Goal: Task Accomplishment & Management: Use online tool/utility

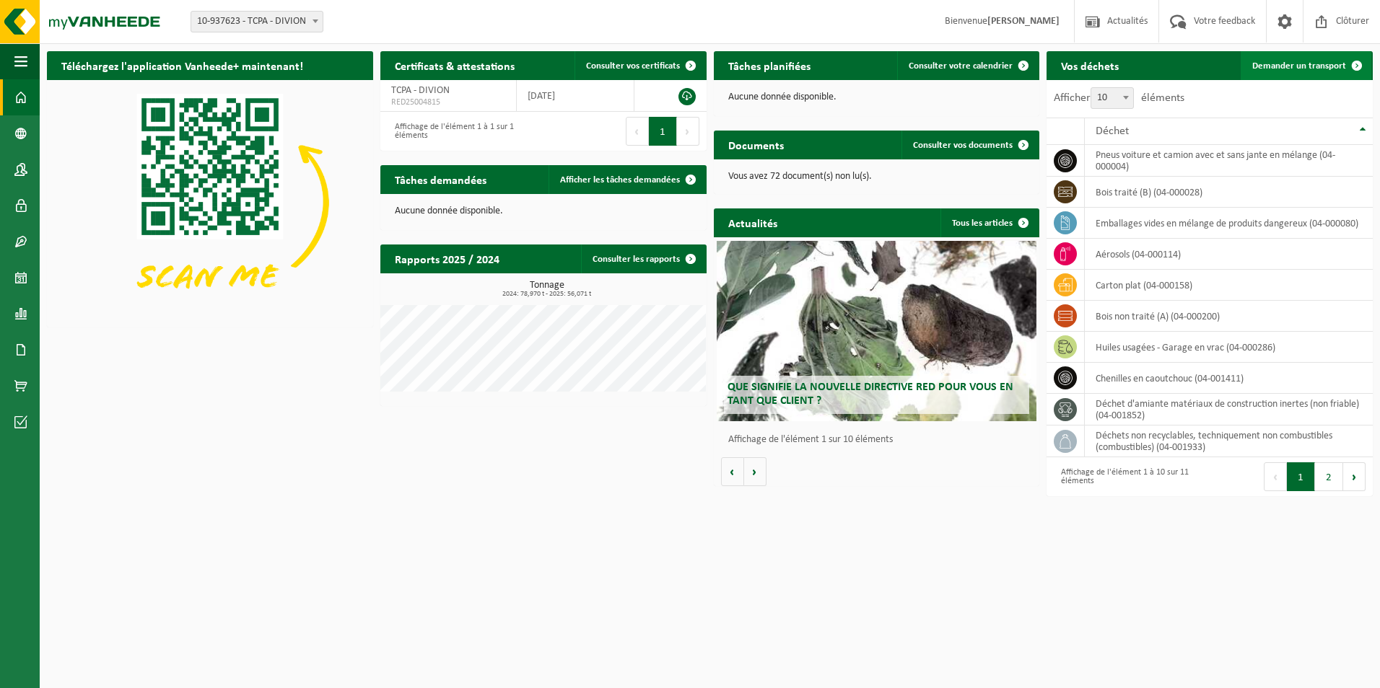
click at [1287, 66] on span "Demander un transport" at bounding box center [1299, 65] width 94 height 9
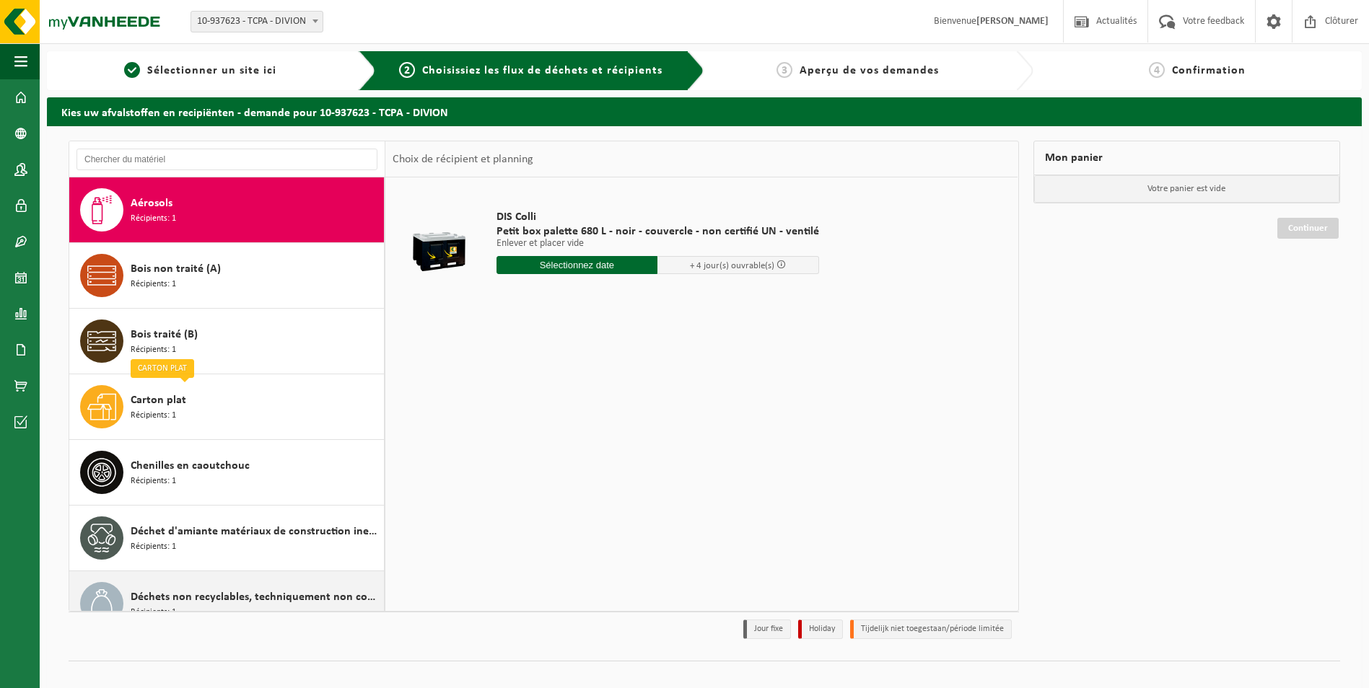
click at [254, 594] on span "Déchets non recyclables, techniquement non combustibles (combustibles)" at bounding box center [256, 597] width 250 height 17
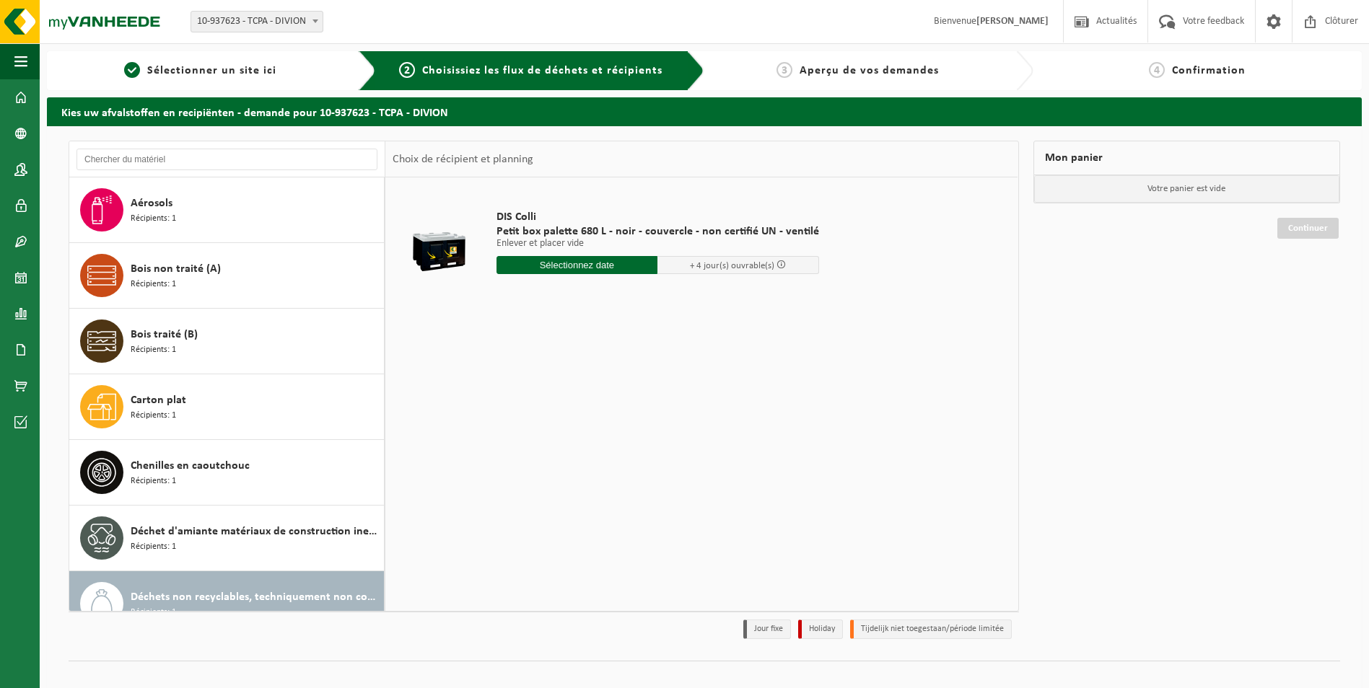
scroll to position [288, 0]
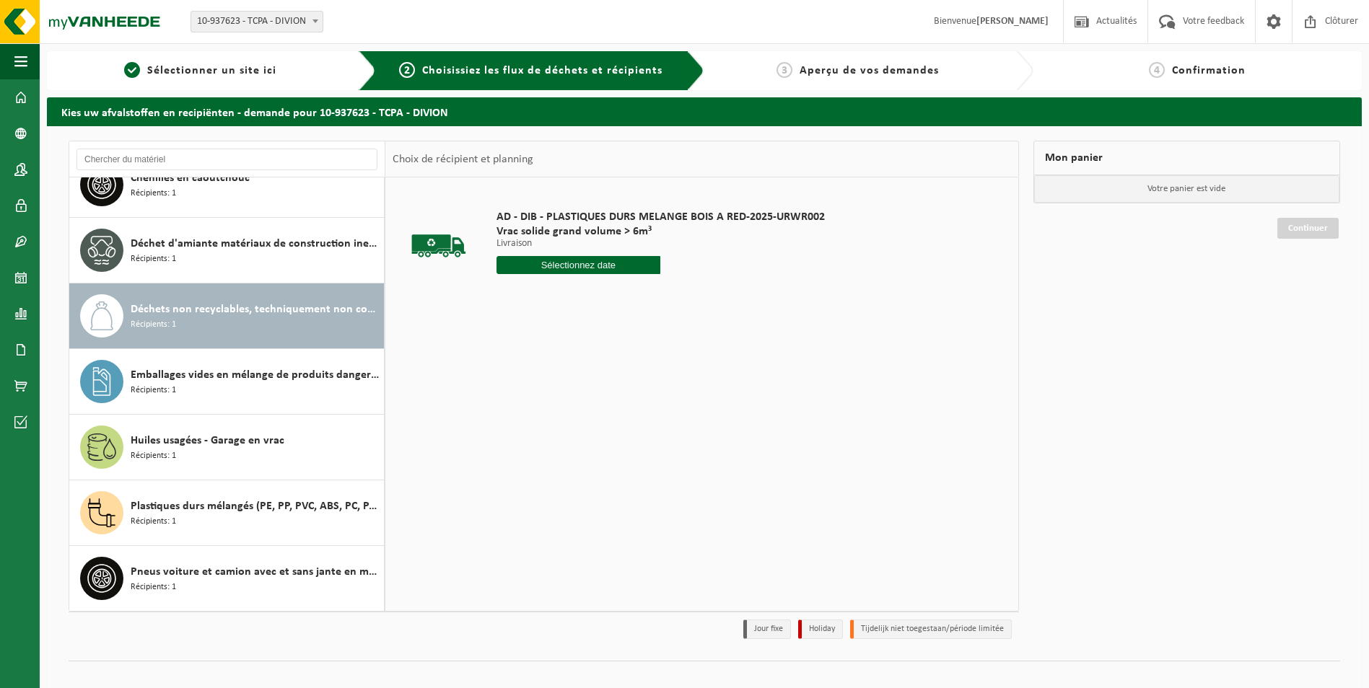
click at [125, 321] on div "Déchets non recyclables, techniquement non combustibles (combustibles) Récipien…" at bounding box center [226, 316] width 315 height 65
click at [564, 261] on input "text" at bounding box center [579, 265] width 165 height 18
click at [556, 394] on div "15" at bounding box center [560, 393] width 25 height 23
type input "à partir de 2025-10-15"
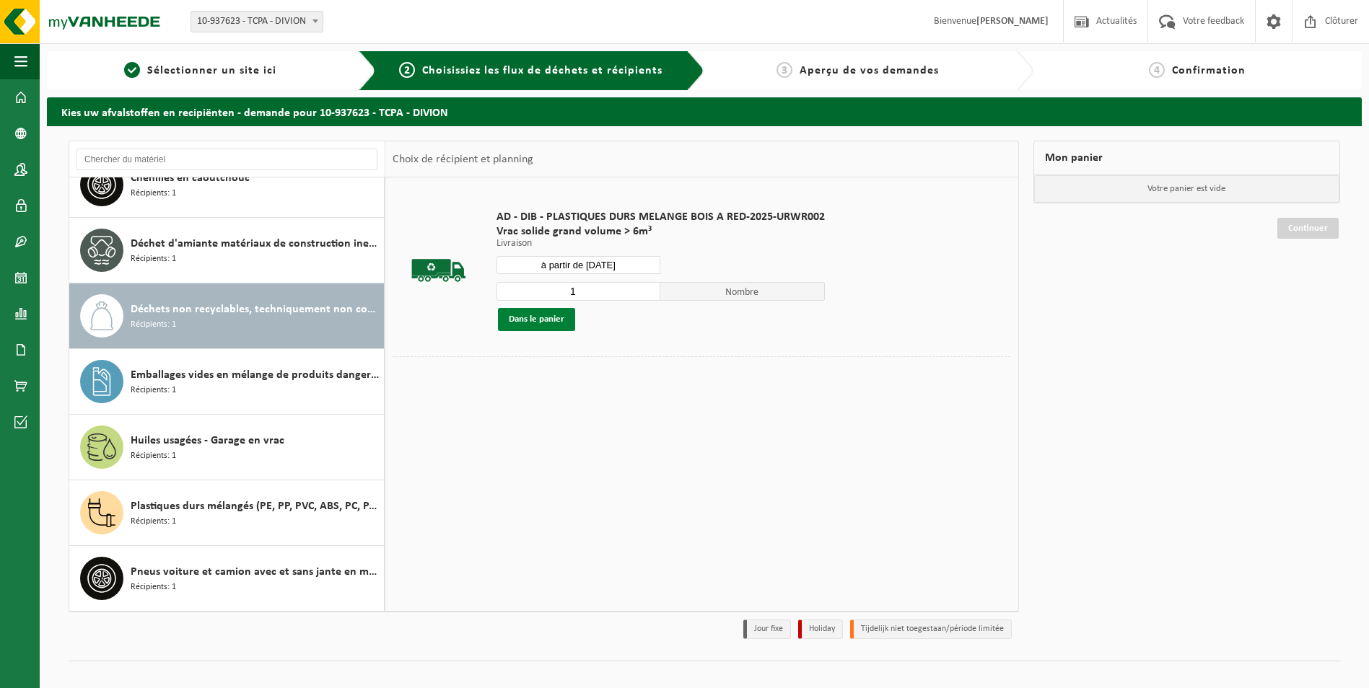
click at [556, 318] on button "Dans le panier" at bounding box center [536, 319] width 77 height 23
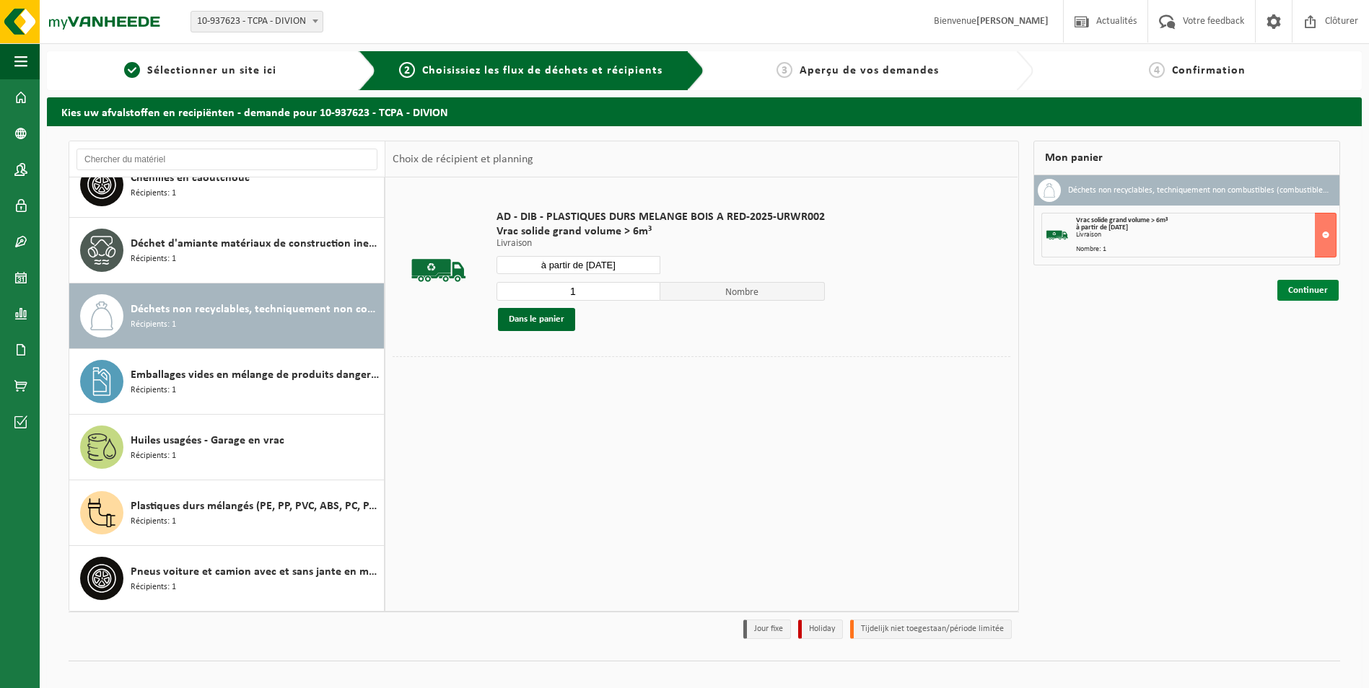
click at [1321, 290] on link "Continuer" at bounding box center [1307, 290] width 61 height 21
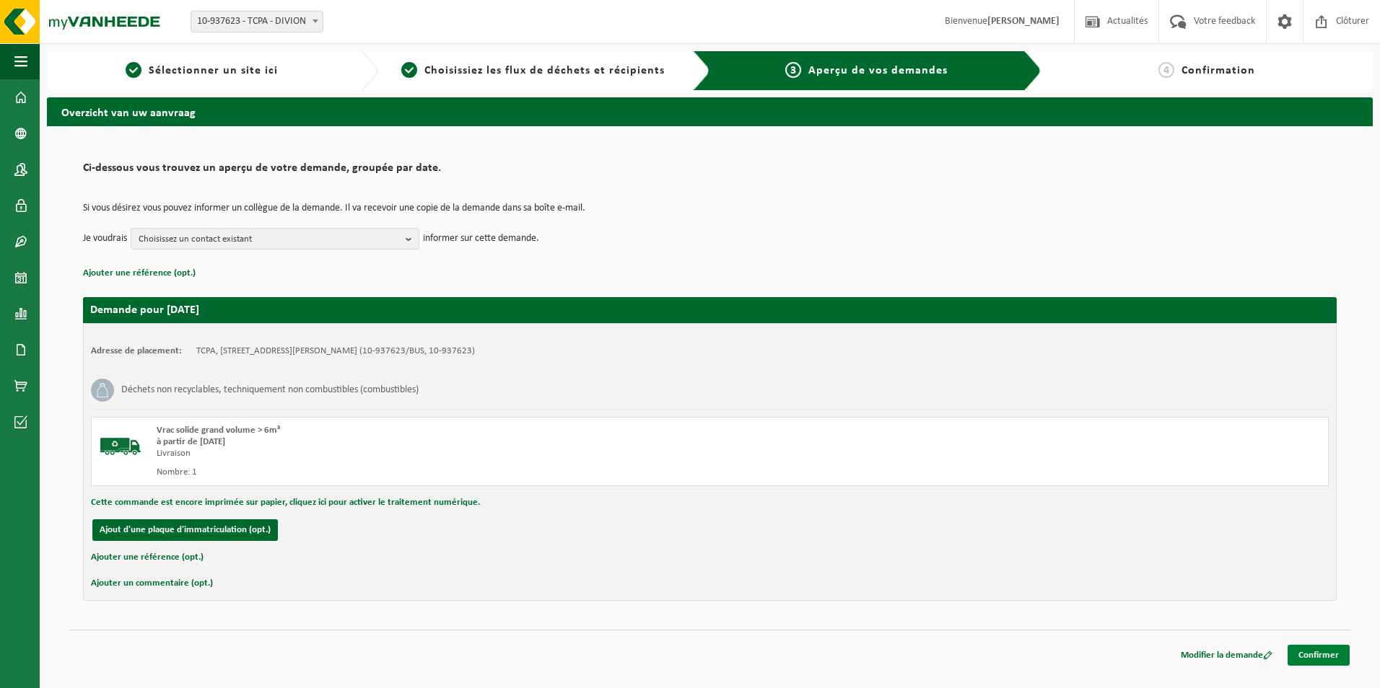
click at [1321, 651] on link "Confirmer" at bounding box center [1318, 655] width 62 height 21
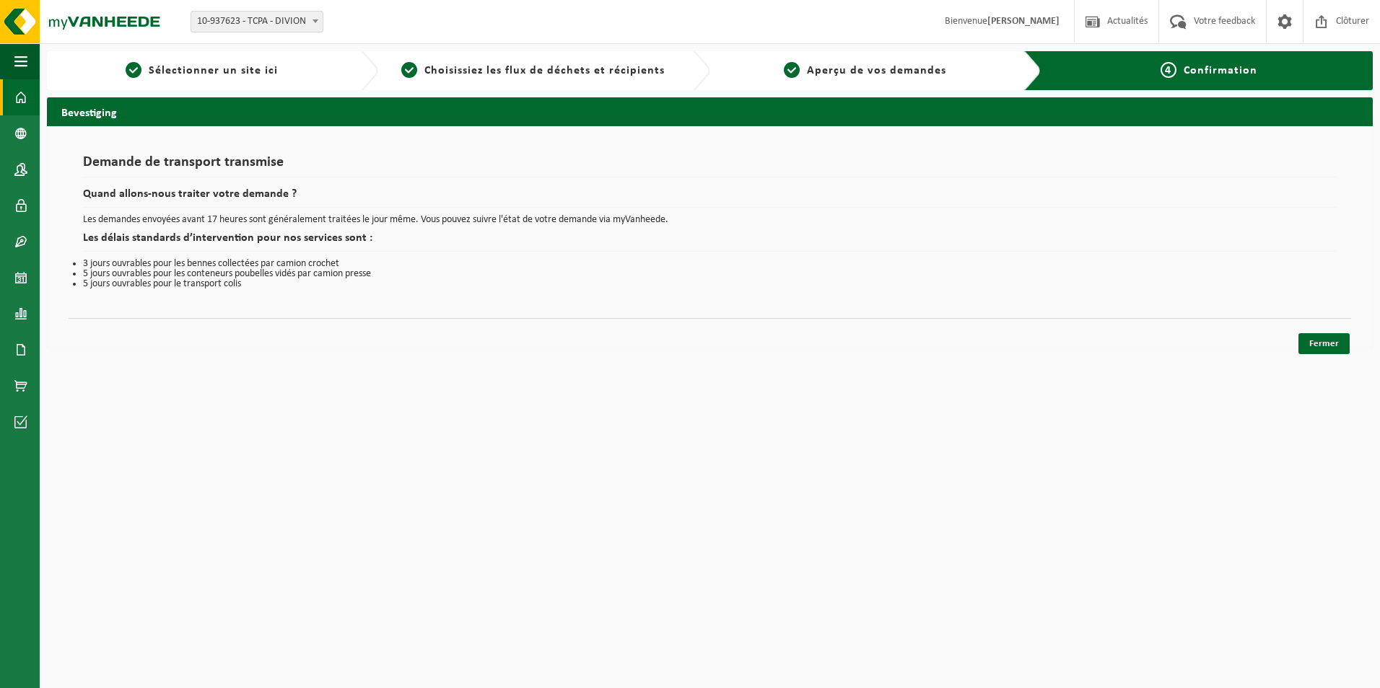
click at [23, 93] on span at bounding box center [20, 97] width 13 height 36
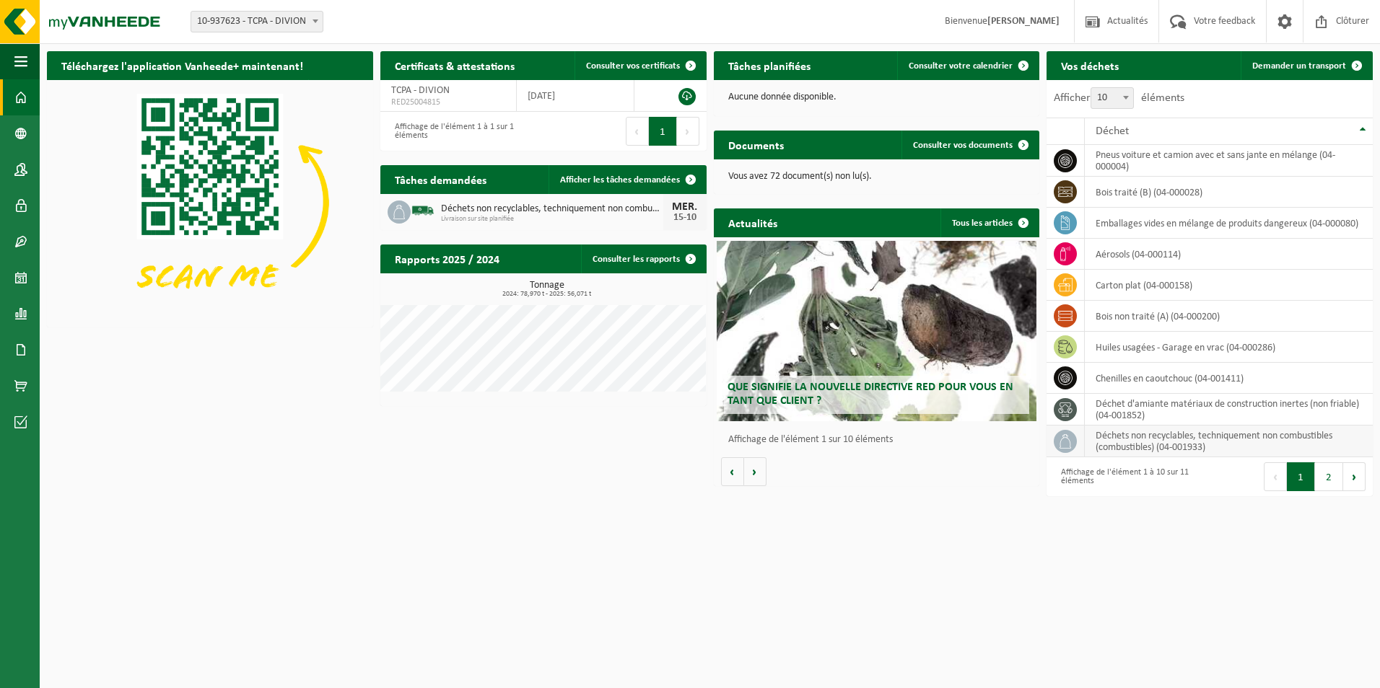
click at [1067, 442] on icon at bounding box center [1065, 441] width 14 height 14
click at [1131, 442] on td "déchets non recyclables, techniquement non combustibles (combustibles) (04-0019…" at bounding box center [1229, 442] width 288 height 32
click at [1067, 441] on icon at bounding box center [1065, 441] width 14 height 14
click at [1096, 437] on td "déchets non recyclables, techniquement non combustibles (combustibles) (04-0019…" at bounding box center [1229, 442] width 288 height 32
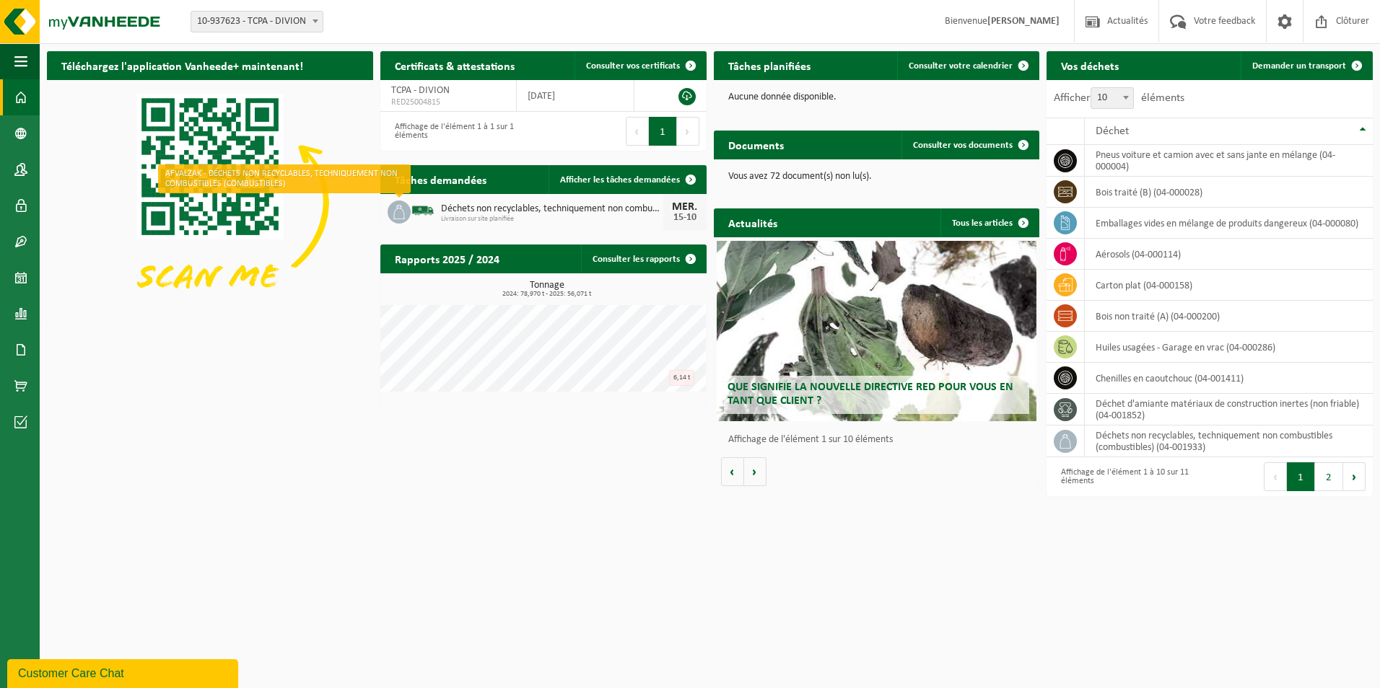
click at [406, 211] on icon at bounding box center [399, 212] width 14 height 14
click at [24, 312] on span at bounding box center [20, 314] width 13 height 36
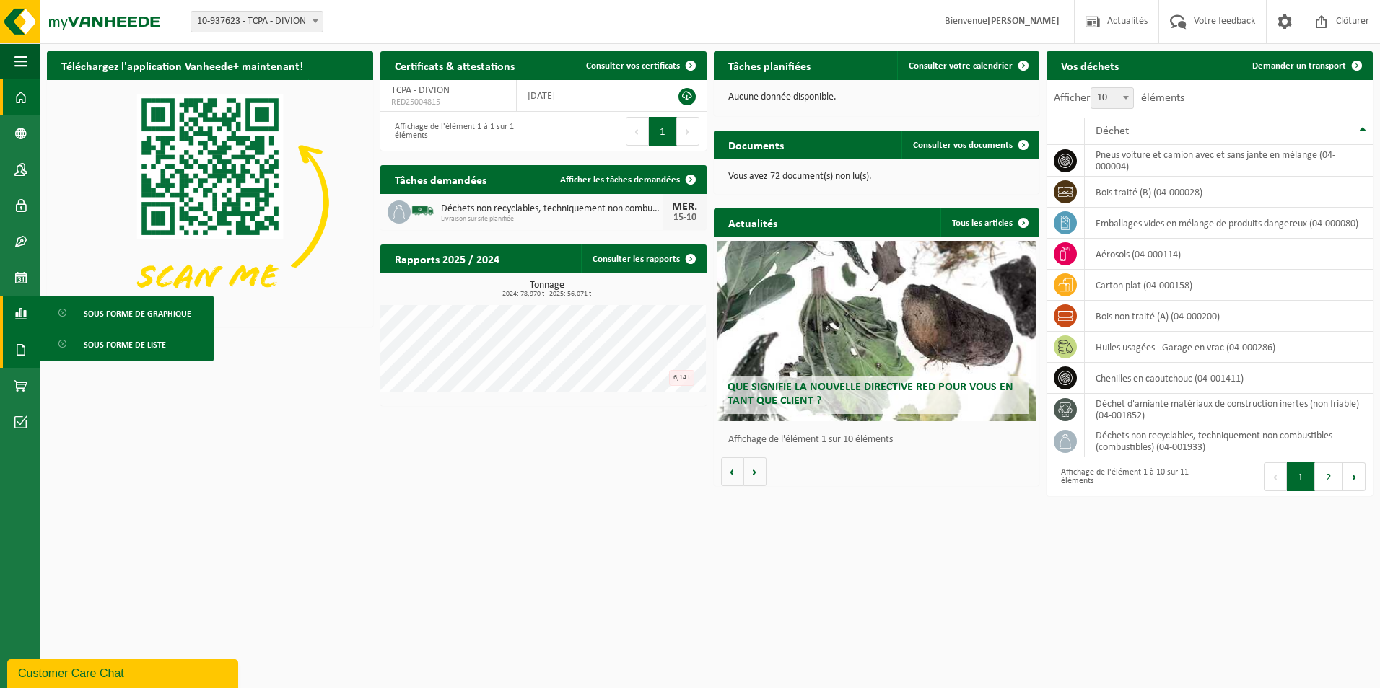
click at [24, 351] on span at bounding box center [20, 350] width 13 height 36
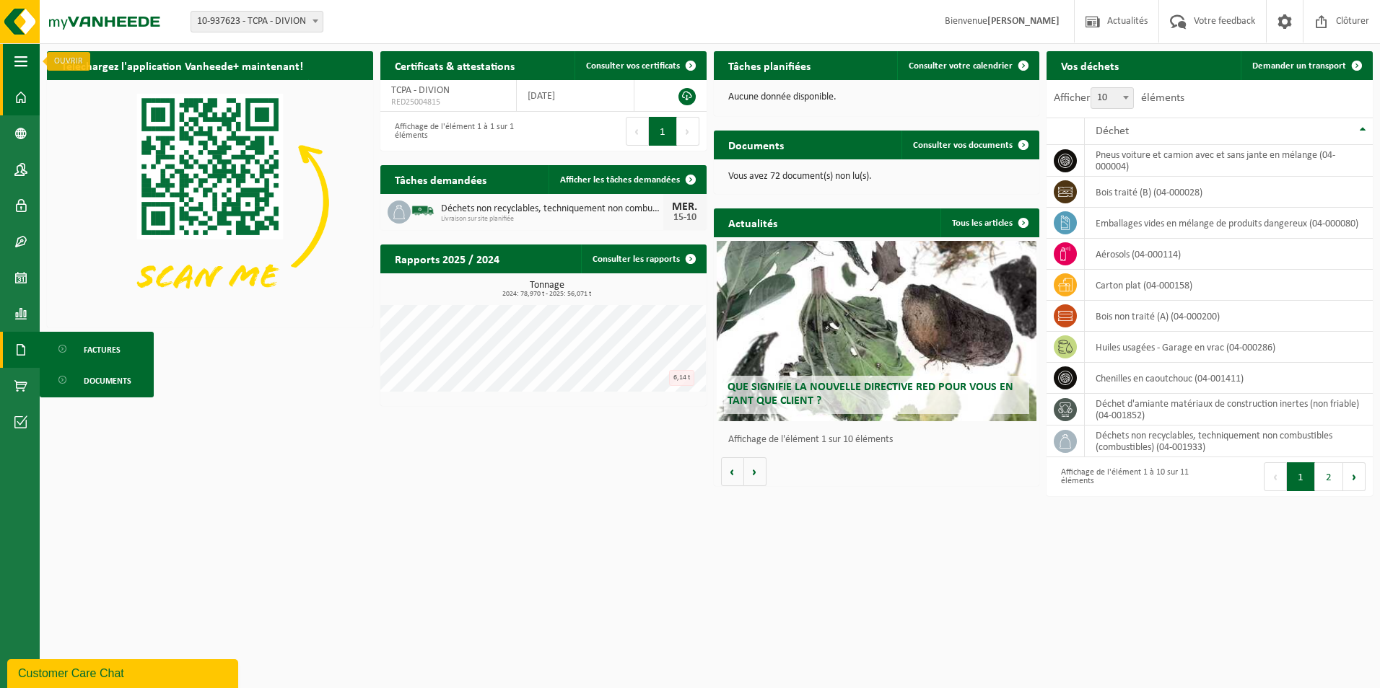
click at [22, 65] on span "button" at bounding box center [20, 61] width 13 height 36
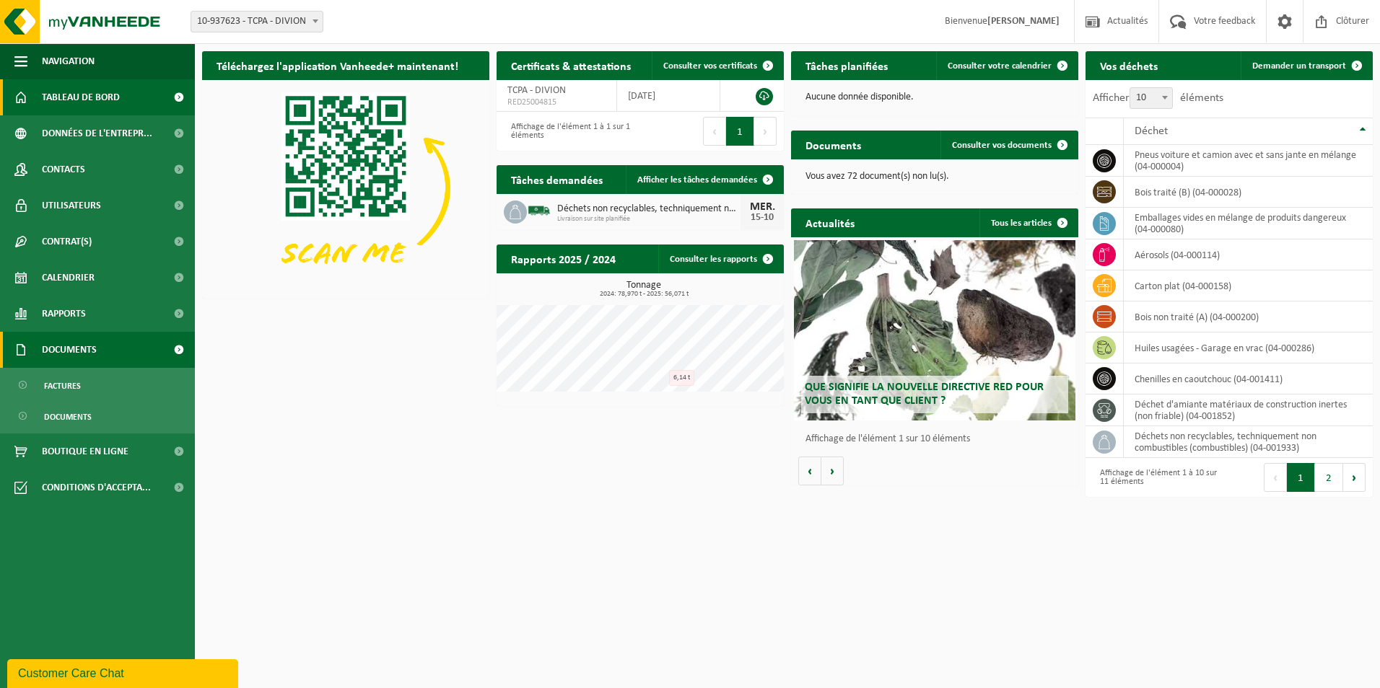
click at [175, 95] on span at bounding box center [178, 97] width 32 height 36
